Goal: Task Accomplishment & Management: Manage account settings

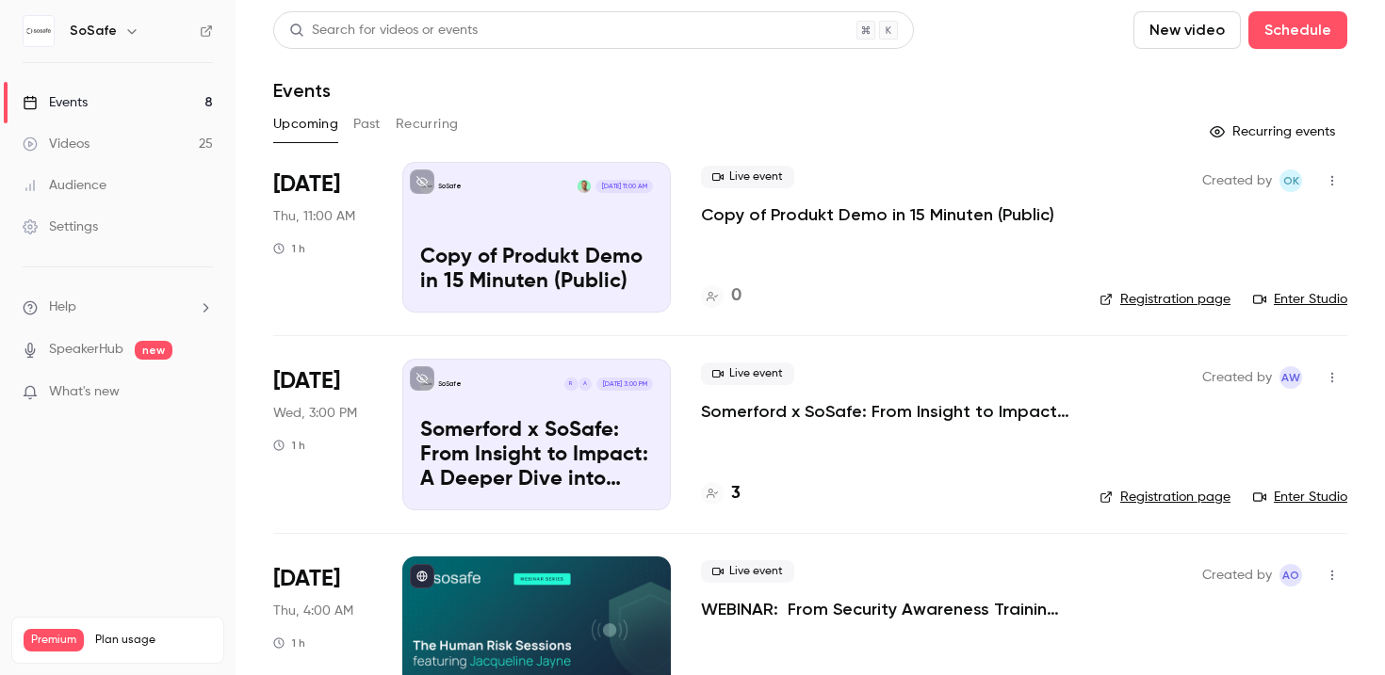
click at [357, 128] on button "Past" at bounding box center [366, 124] width 27 height 30
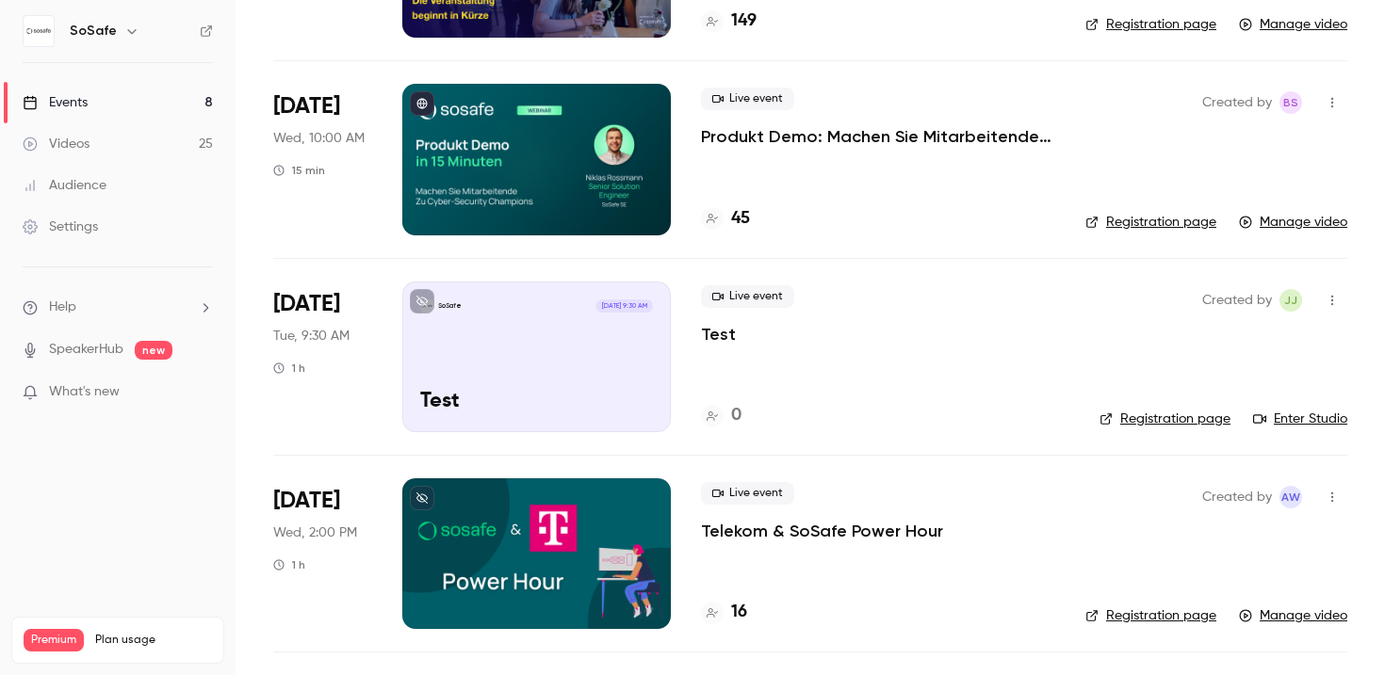
scroll to position [2842, 0]
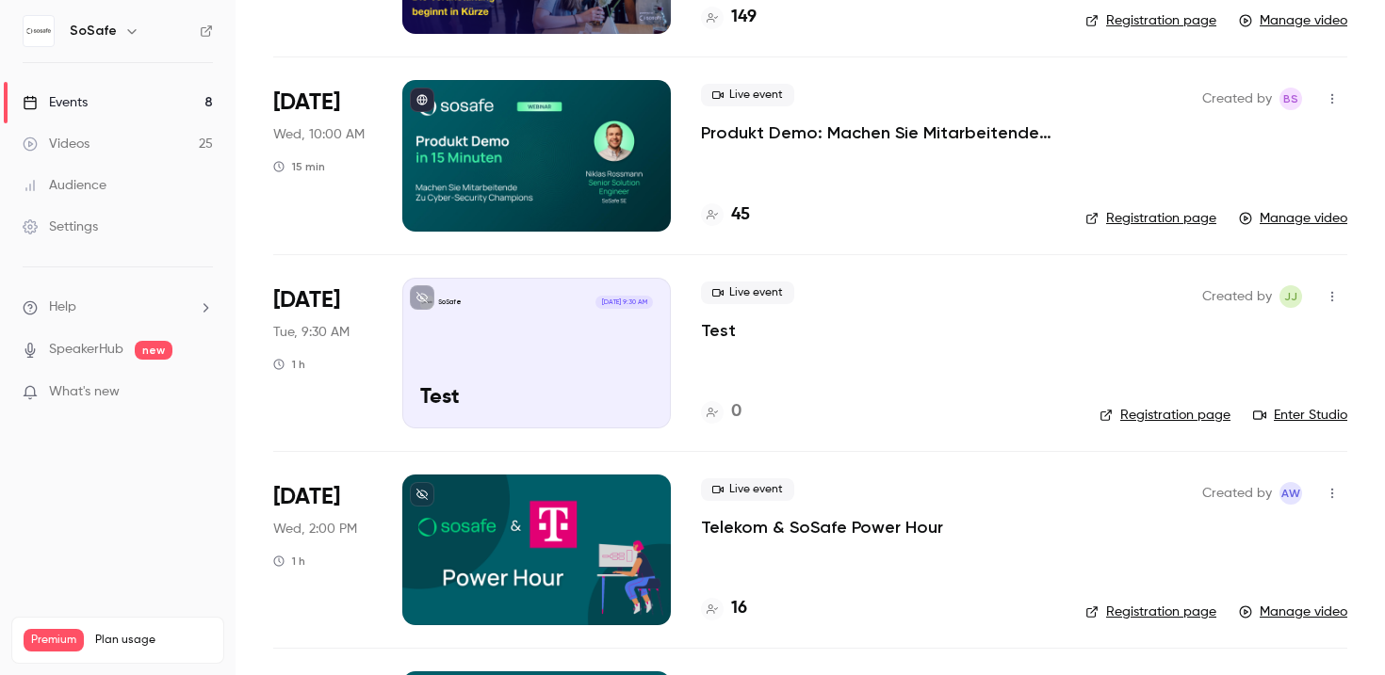
click at [780, 139] on p "Produkt Demo: Machen Sie Mitarbeitende zu Cyber-Security Champions" at bounding box center [878, 133] width 354 height 23
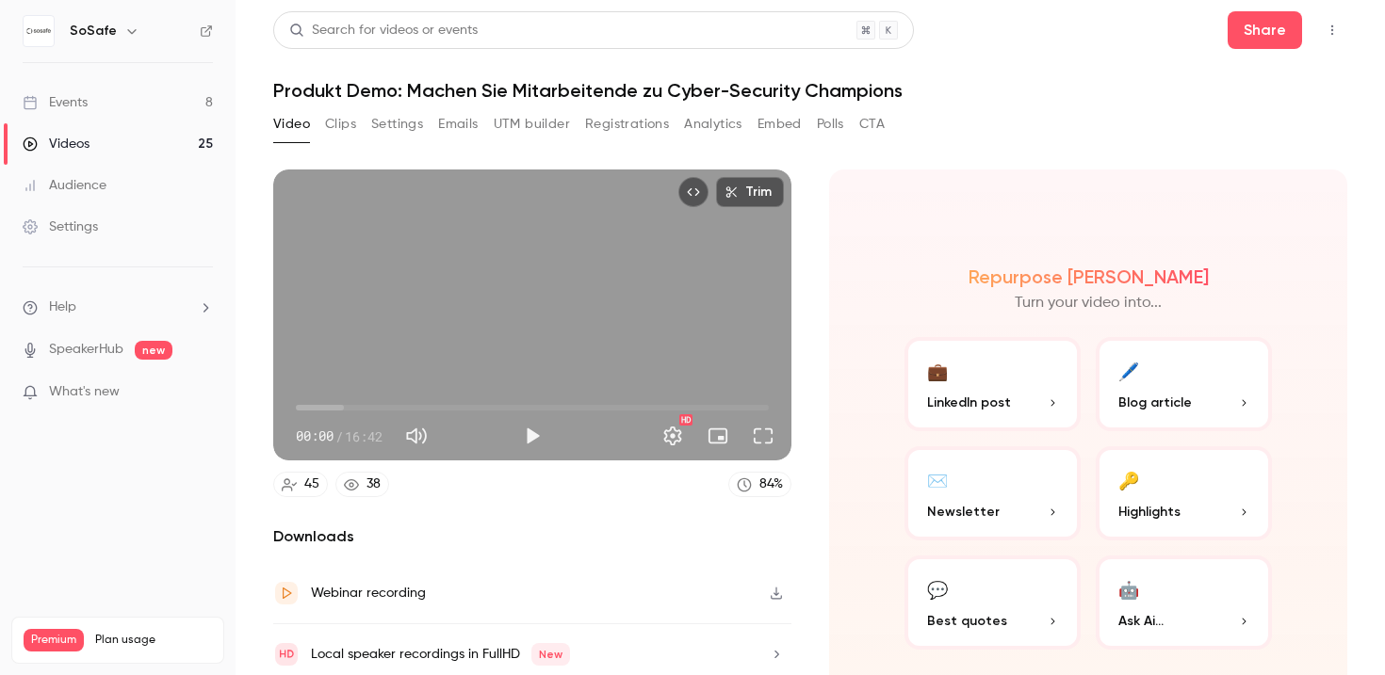
click at [621, 122] on button "Registrations" at bounding box center [627, 124] width 84 height 30
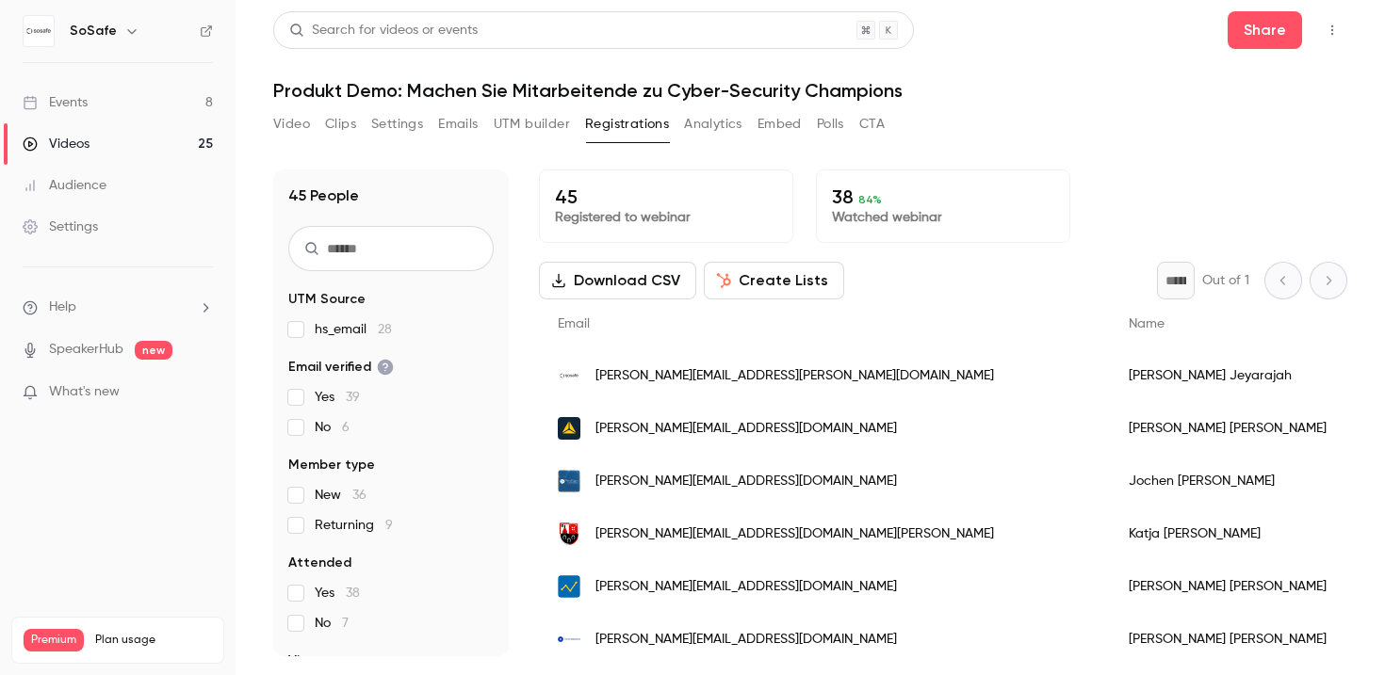
click at [656, 284] on button "Download CSV" at bounding box center [617, 281] width 157 height 38
click at [772, 291] on button "Create Lists" at bounding box center [774, 281] width 140 height 38
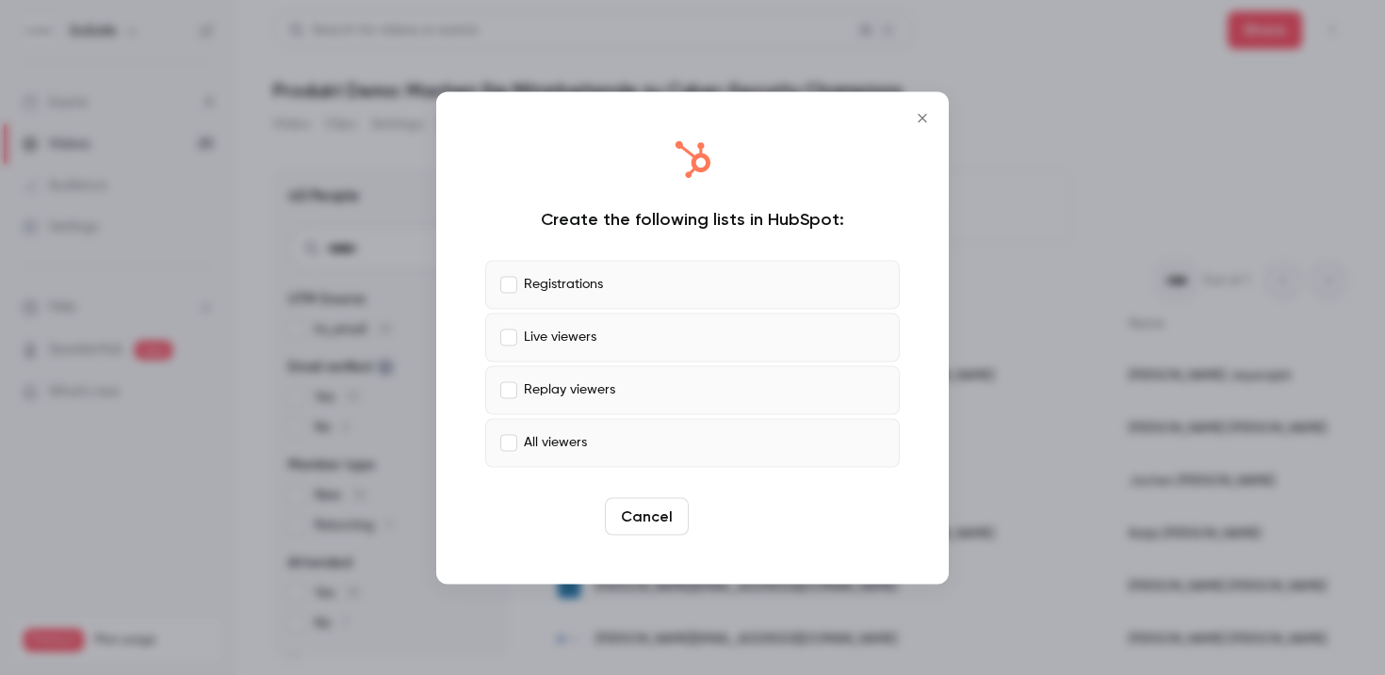
click at [738, 513] on button "Create" at bounding box center [738, 516] width 85 height 38
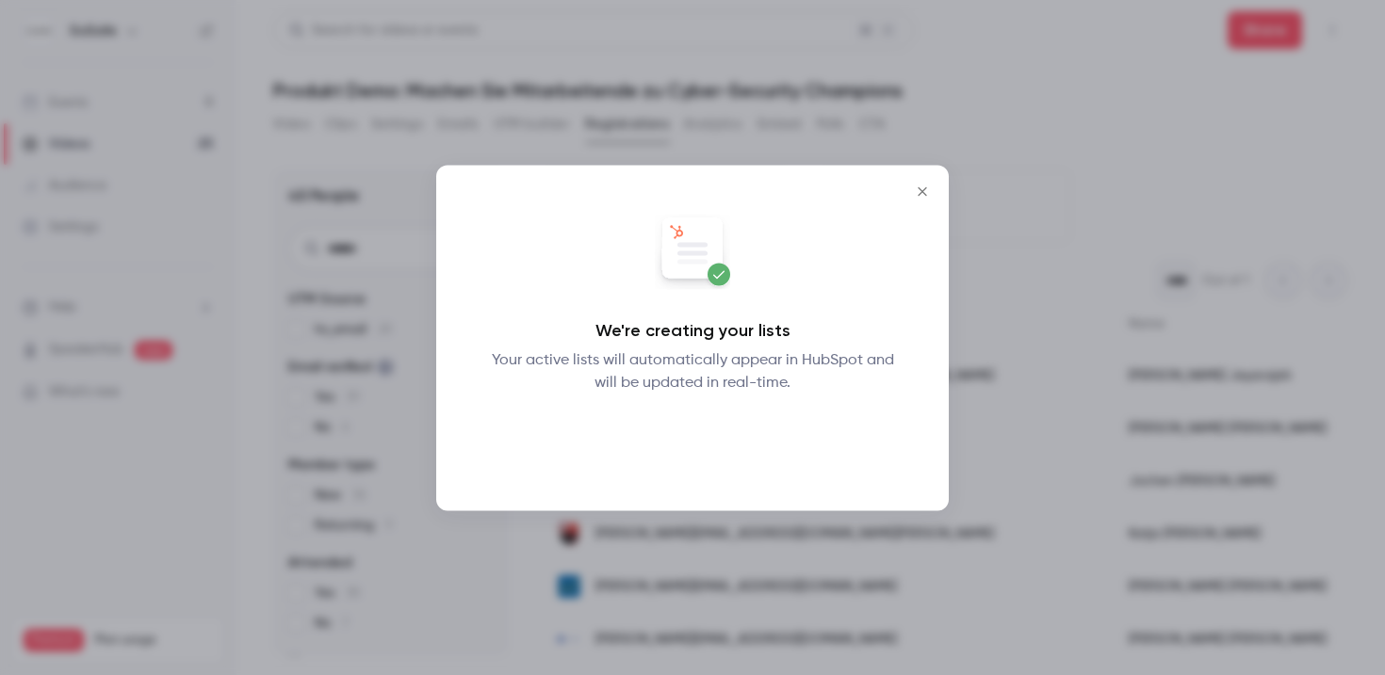
click at [696, 448] on button "Okay" at bounding box center [692, 443] width 69 height 38
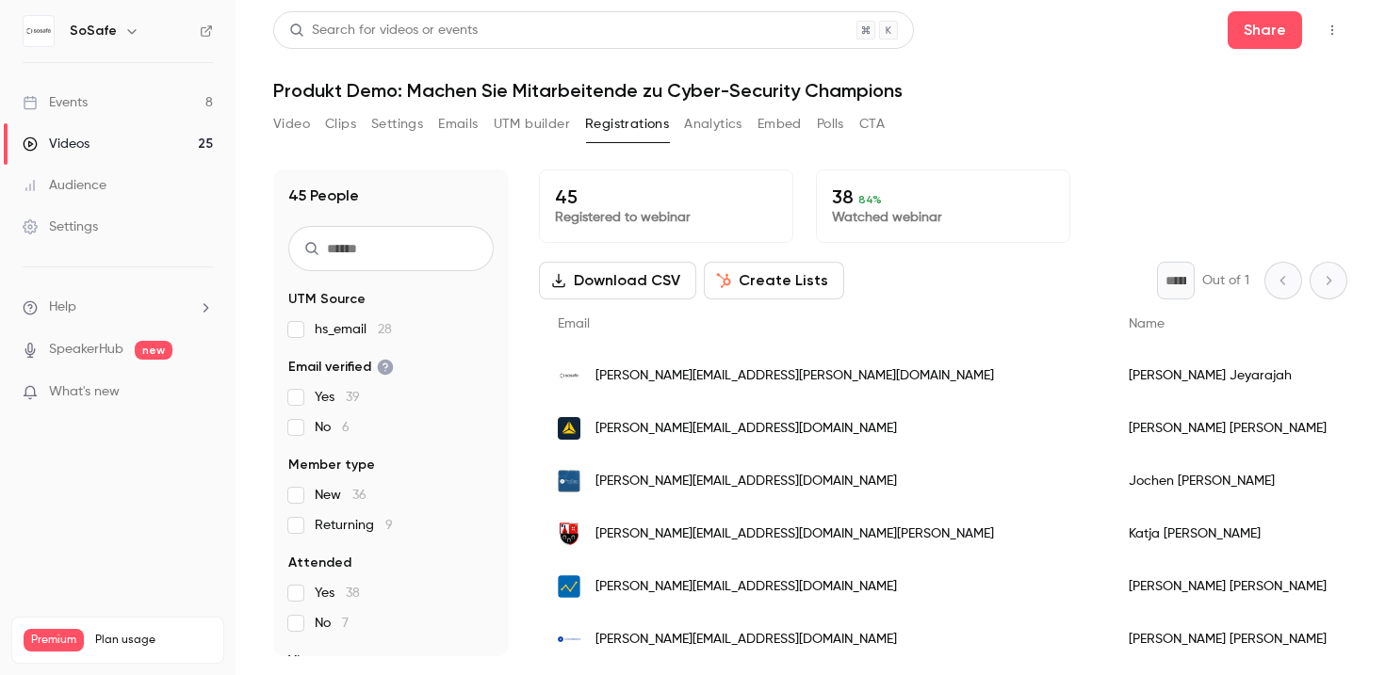
click at [92, 105] on link "Events 8" at bounding box center [117, 102] width 235 height 41
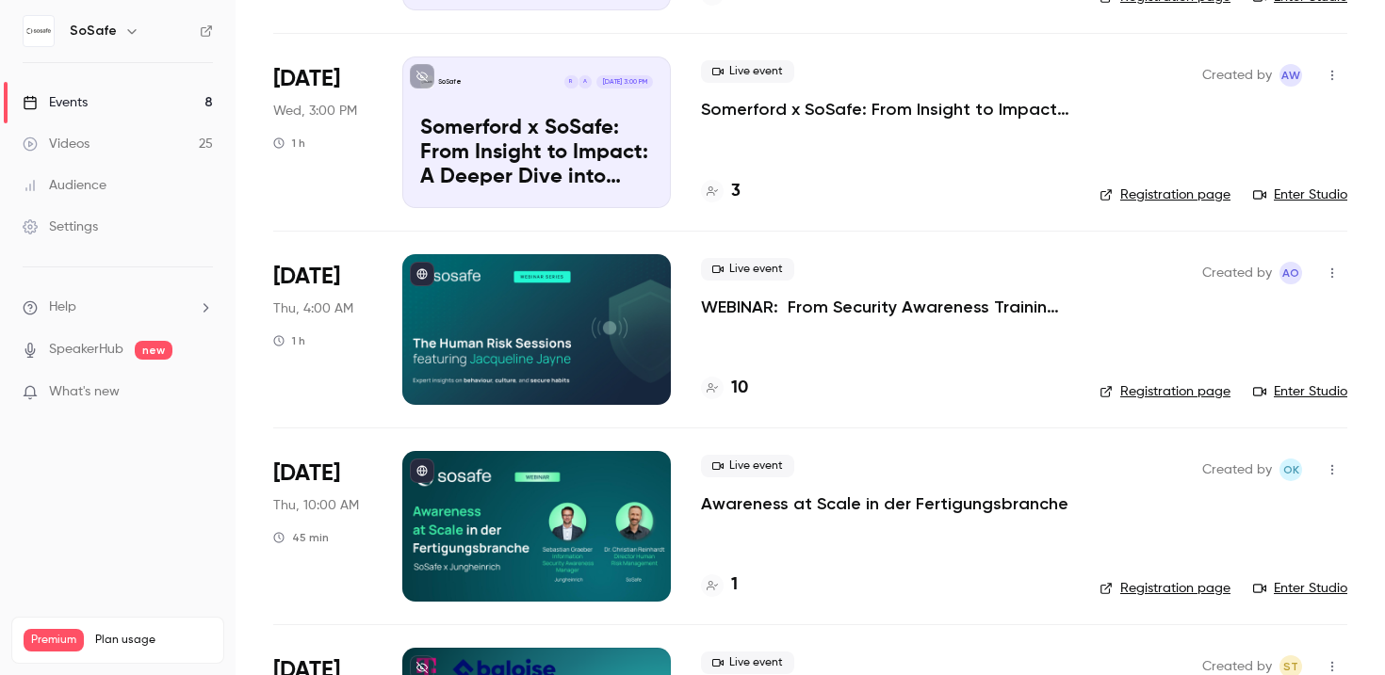
scroll to position [310, 0]
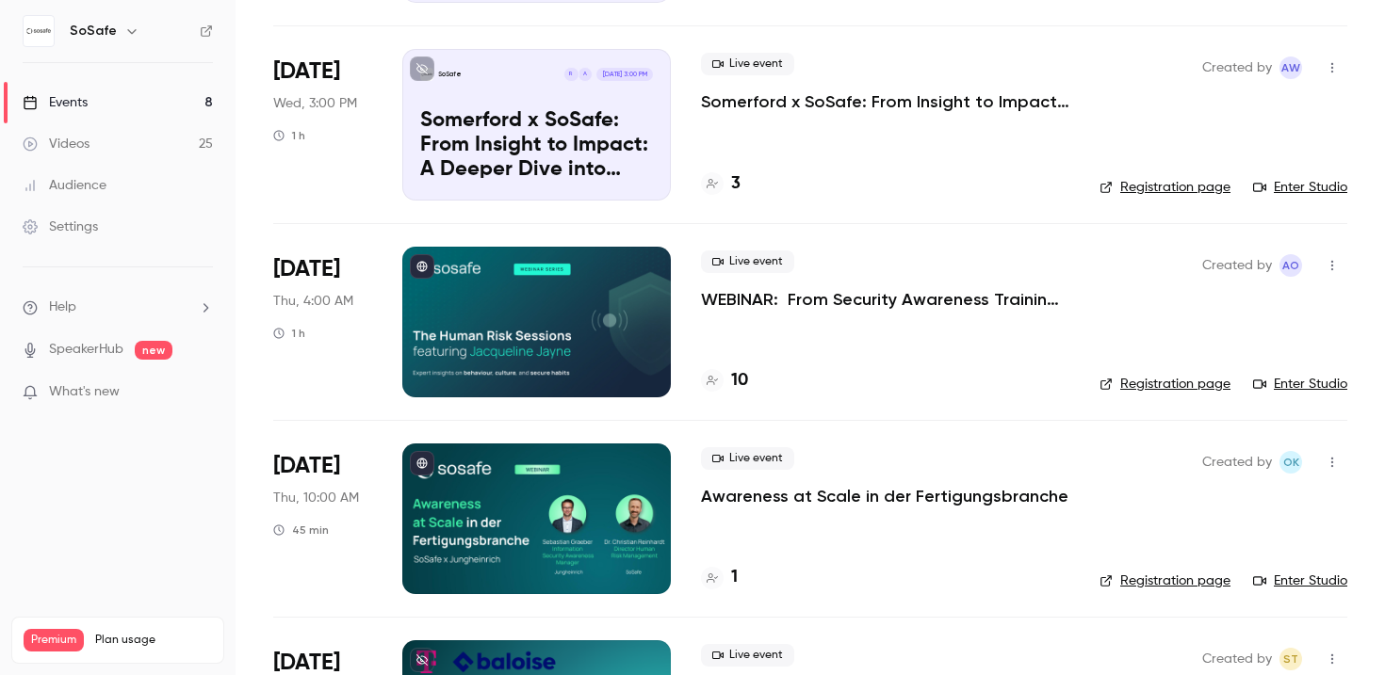
click at [742, 501] on p "Awareness at Scale in der Fertigungsbranche" at bounding box center [884, 496] width 367 height 23
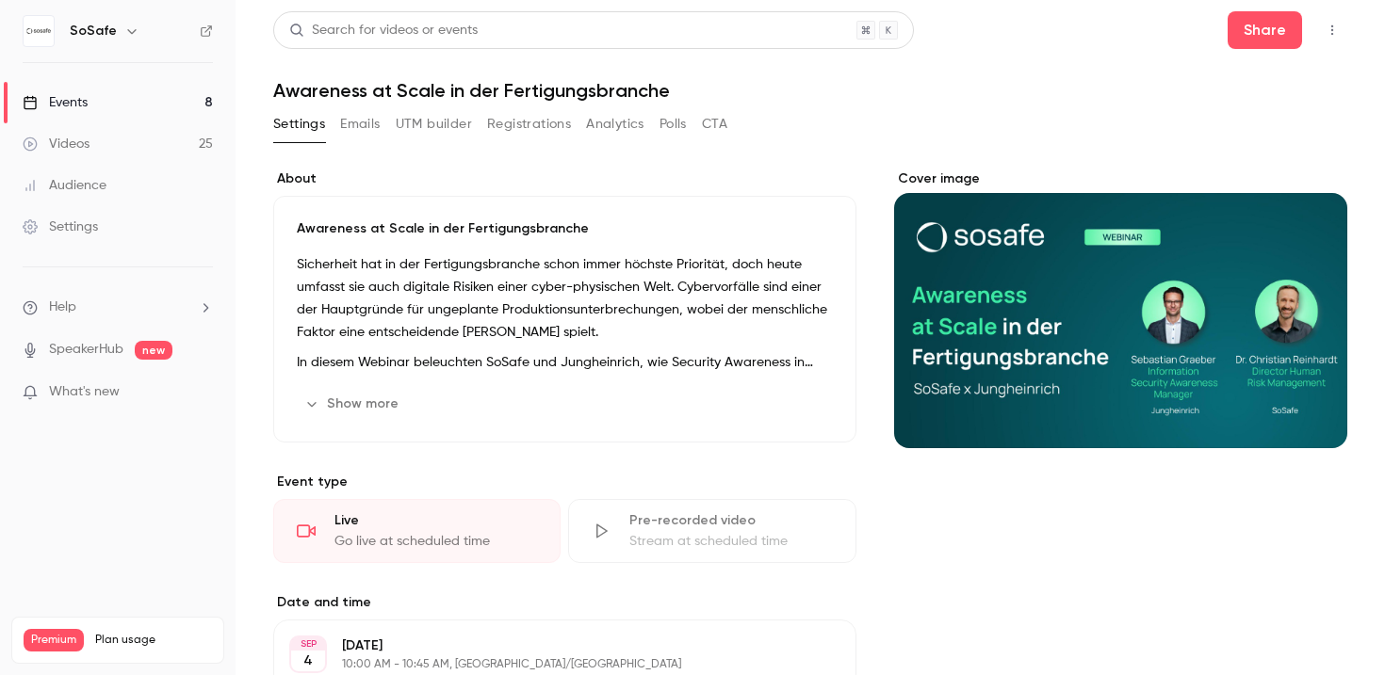
click at [536, 128] on button "Registrations" at bounding box center [529, 124] width 84 height 30
